Goal: Task Accomplishment & Management: Use online tool/utility

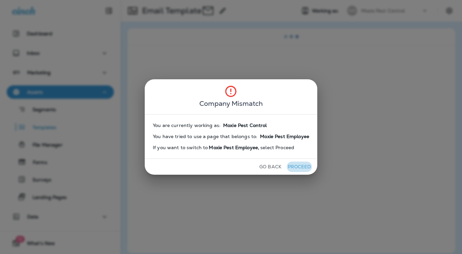
click at [298, 167] on button "Proceed" at bounding box center [299, 166] width 25 height 10
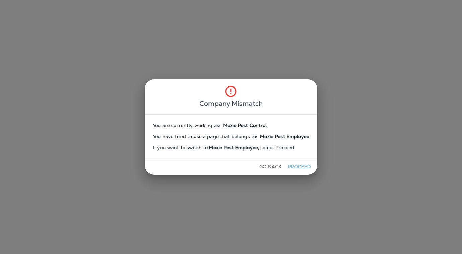
click at [298, 165] on button "Proceed" at bounding box center [299, 166] width 25 height 10
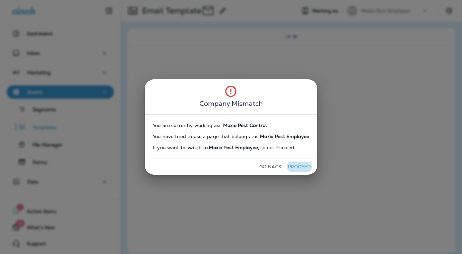
click at [298, 165] on button "Proceed" at bounding box center [299, 166] width 25 height 10
click at [295, 162] on button "Proceed" at bounding box center [299, 166] width 25 height 10
click at [297, 166] on button "Proceed" at bounding box center [299, 166] width 25 height 10
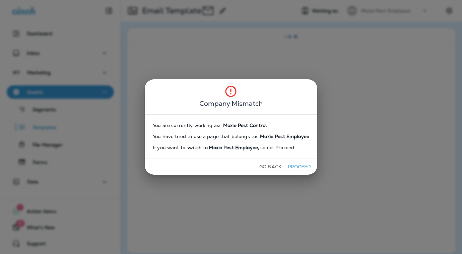
click at [297, 166] on button "Proceed" at bounding box center [299, 166] width 25 height 10
click at [298, 166] on button "Proceed" at bounding box center [299, 166] width 25 height 10
click at [298, 165] on button "Proceed" at bounding box center [299, 166] width 25 height 10
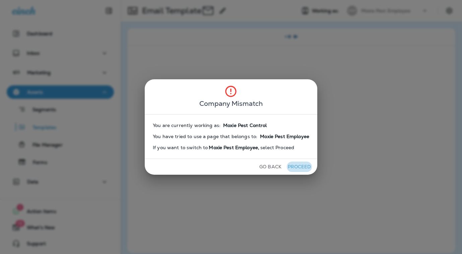
click at [297, 164] on button "Proceed" at bounding box center [299, 166] width 25 height 10
